Goal: Task Accomplishment & Management: Manage account settings

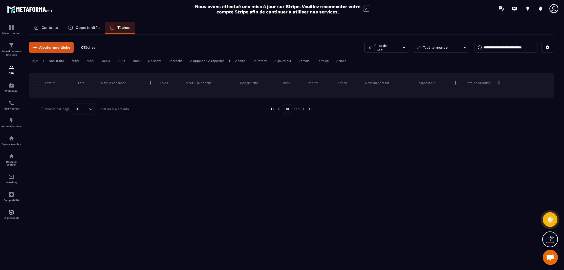
click at [50, 26] on p "Contacts" at bounding box center [50, 27] width 16 height 5
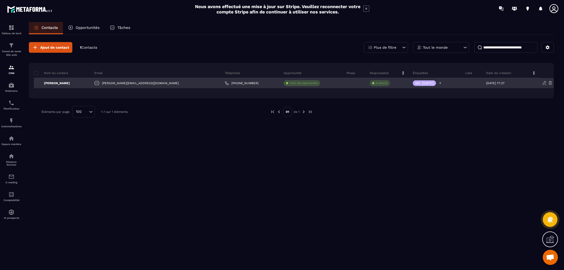
click at [416, 83] on p "MC [DATE]" at bounding box center [425, 83] width 18 height 4
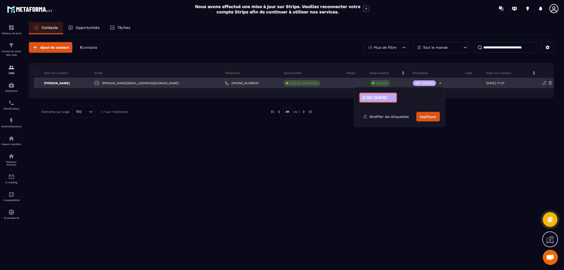
click at [439, 84] on icon at bounding box center [440, 82] width 3 height 3
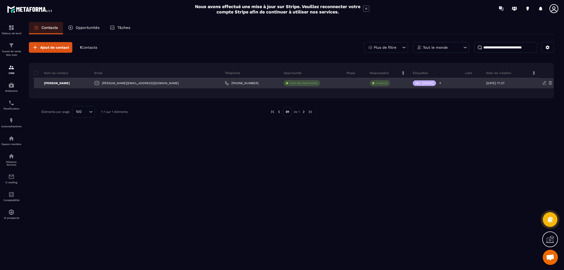
click at [440, 83] on icon at bounding box center [441, 83] width 2 height 2
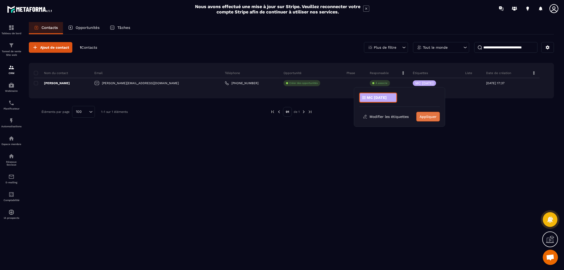
click at [430, 118] on button "Appliquer" at bounding box center [429, 117] width 24 height 10
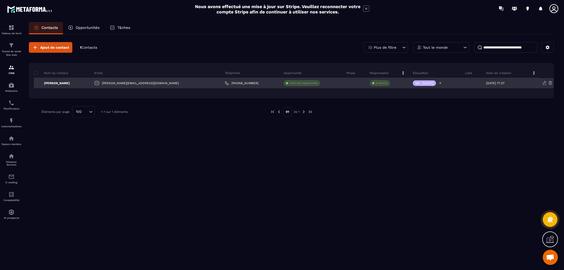
click at [440, 83] on icon at bounding box center [441, 83] width 2 height 2
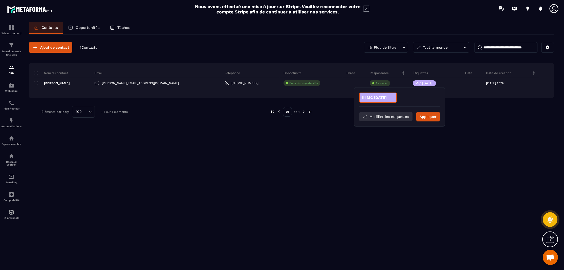
click at [392, 117] on button "Modifier les étiquettes" at bounding box center [385, 116] width 53 height 9
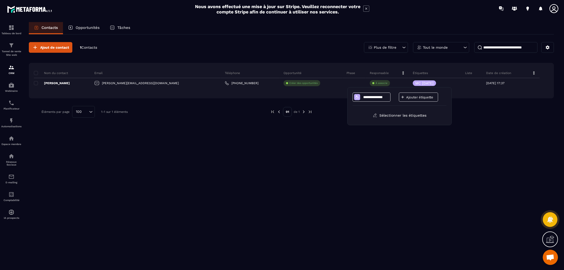
click at [409, 96] on p "Ajouter étiquette" at bounding box center [421, 97] width 30 height 4
click at [409, 97] on input at bounding box center [400, 97] width 26 height 4
type input "*********"
click at [382, 98] on icon at bounding box center [382, 97] width 4 height 4
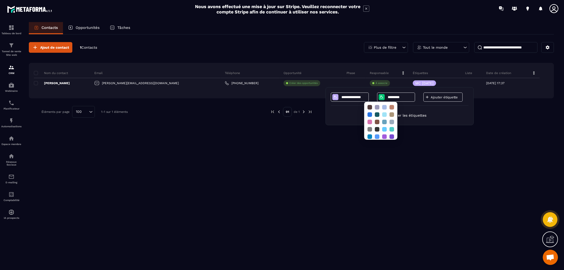
scroll to position [43, 0]
click at [385, 110] on div at bounding box center [384, 112] width 5 height 5
click at [383, 110] on div at bounding box center [384, 112] width 5 height 5
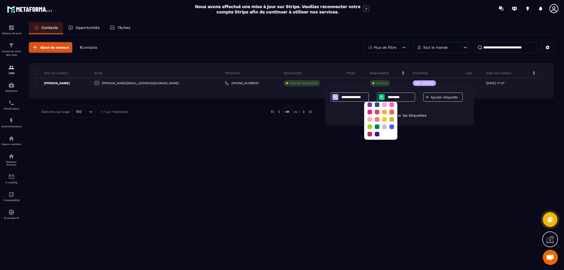
click at [392, 110] on div at bounding box center [392, 112] width 5 height 5
click at [386, 110] on div at bounding box center [384, 112] width 5 height 5
click at [430, 108] on div "**********" at bounding box center [400, 105] width 138 height 27
click at [431, 99] on div "Ajouter étiquette" at bounding box center [443, 96] width 39 height 9
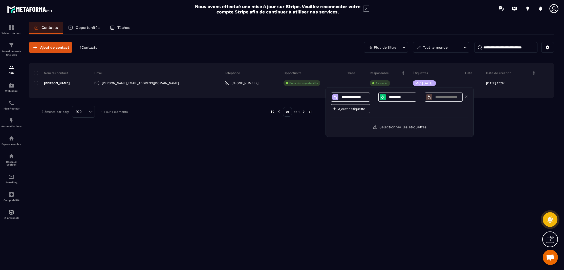
click at [440, 96] on input at bounding box center [448, 97] width 26 height 4
type input "**"
click at [352, 110] on p "Ajouter étiquette" at bounding box center [353, 109] width 30 height 4
click at [443, 110] on div "**********" at bounding box center [400, 104] width 138 height 25
click at [512, 114] on div at bounding box center [430, 112] width 221 height 12
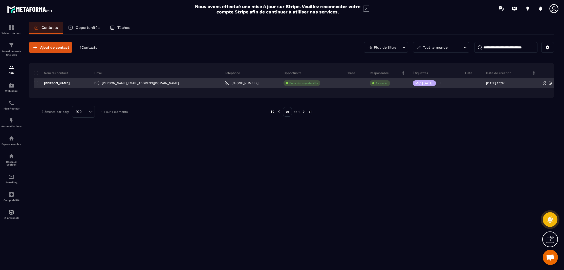
click at [439, 84] on icon at bounding box center [440, 82] width 3 height 3
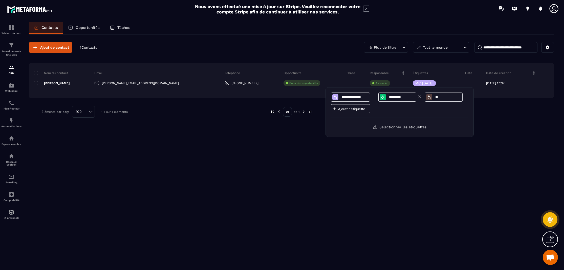
click at [399, 98] on input "*********" at bounding box center [402, 97] width 26 height 4
click at [477, 123] on div "Ajout de contact 1 Contacts Plus de filtre Tout le monde Nom du contact Email T…" at bounding box center [291, 79] width 525 height 91
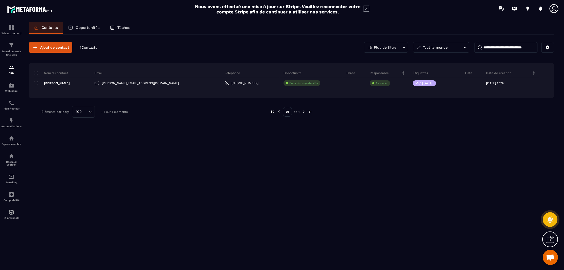
click at [504, 132] on div "Ajout de contact 1 Contacts Plus de filtre Tout le monde Nom du contact Email T…" at bounding box center [291, 151] width 525 height 234
click at [181, 186] on div "Ajout de contact 1 Contacts Plus de filtre Tout le monde Nom du contact Email T…" at bounding box center [291, 151] width 525 height 234
click at [8, 104] on div "Planificateur" at bounding box center [11, 105] width 20 height 10
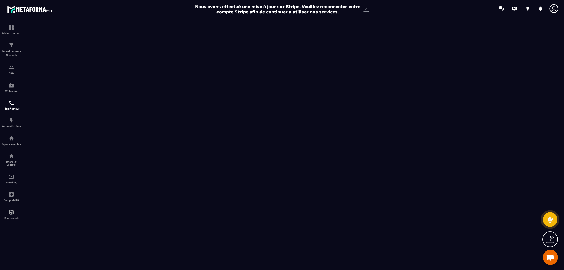
scroll to position [3, 0]
click at [367, 9] on icon at bounding box center [366, 9] width 6 height 6
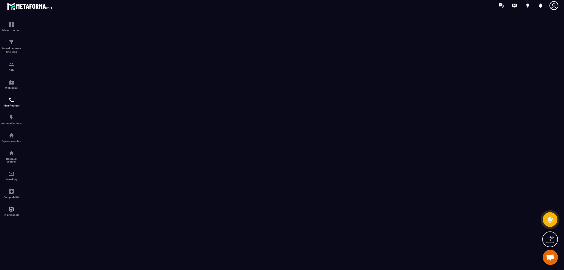
click at [243, 3] on div at bounding box center [311, 5] width 505 height 17
